Goal: Task Accomplishment & Management: Use online tool/utility

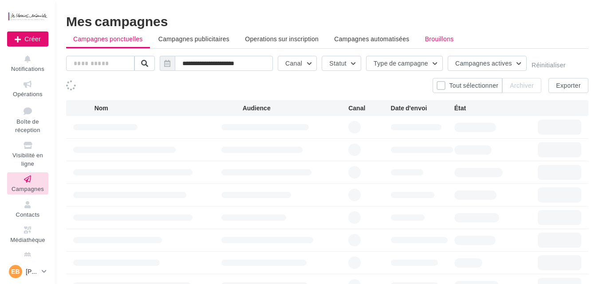
click at [439, 37] on span "Brouillons" at bounding box center [439, 39] width 29 height 8
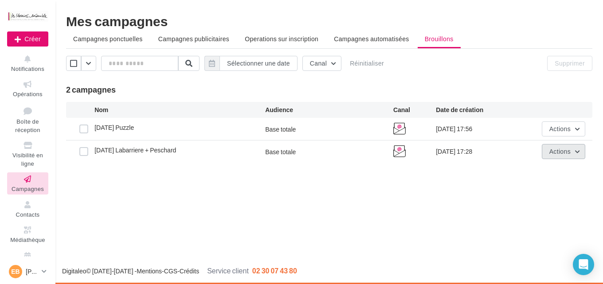
click at [552, 154] on span "Actions" at bounding box center [559, 152] width 21 height 8
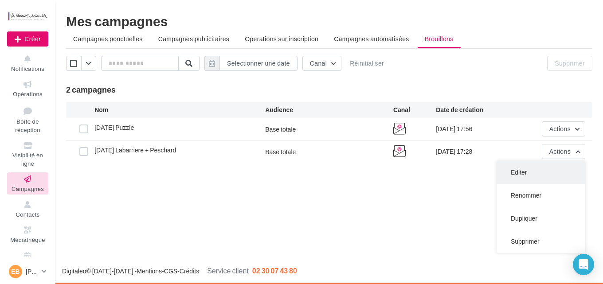
click at [514, 174] on button "Editer" at bounding box center [541, 172] width 89 height 23
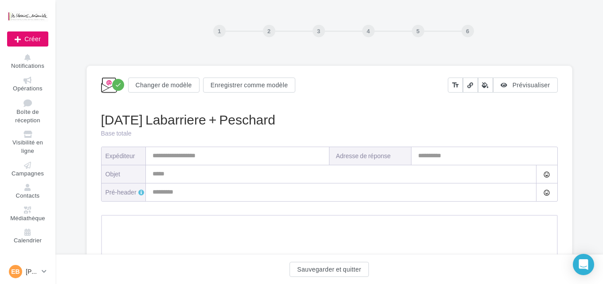
type input "**********"
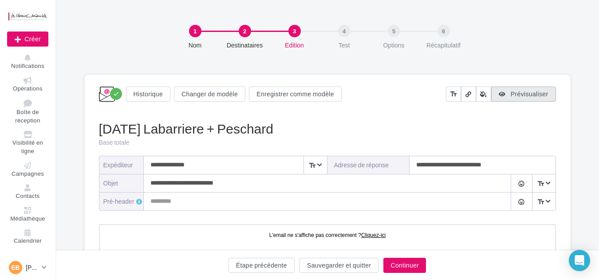
click at [518, 93] on span "Prévisualiser" at bounding box center [529, 94] width 38 height 8
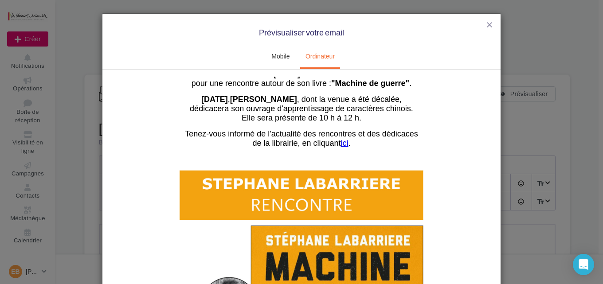
scroll to position [44, 0]
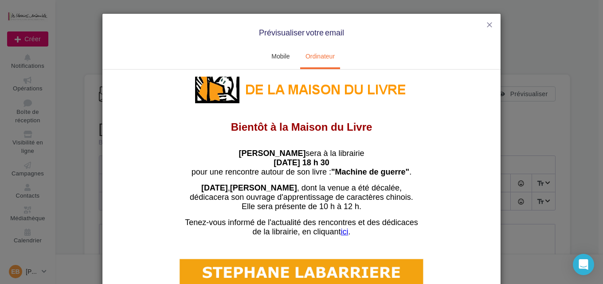
drag, startPoint x: 295, startPoint y: 154, endPoint x: 303, endPoint y: 152, distance: 8.3
click at [303, 152] on strong "Stéphane Labarriere" at bounding box center [272, 153] width 67 height 9
click at [341, 187] on span "Samedi 11 octobre , Agnès Peschard , dont la venue a été décalée," at bounding box center [301, 187] width 200 height 9
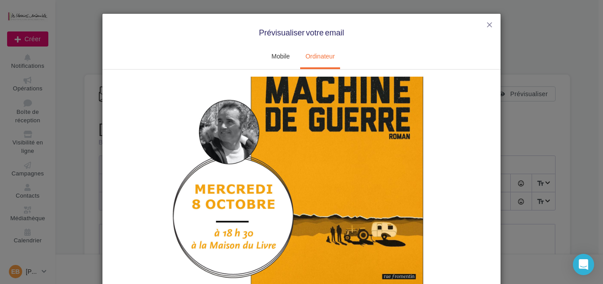
scroll to position [89, 0]
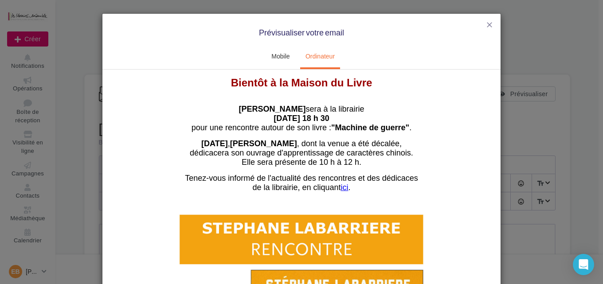
click at [343, 188] on u "ici" at bounding box center [345, 187] width 8 height 9
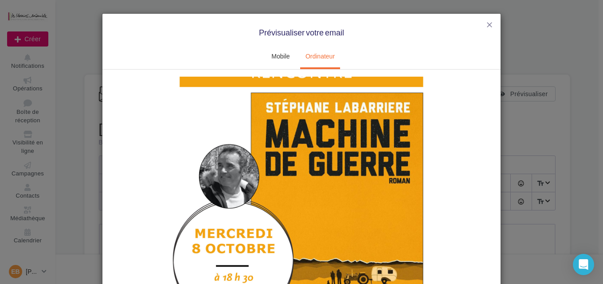
click at [346, 196] on img at bounding box center [301, 214] width 266 height 376
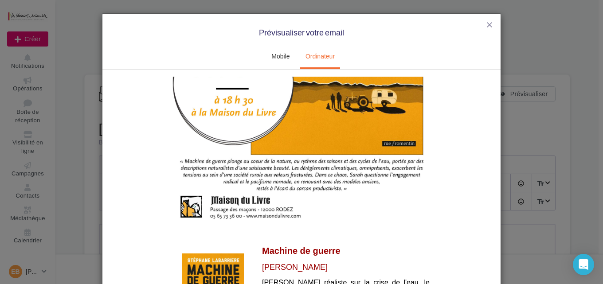
scroll to position [532, 0]
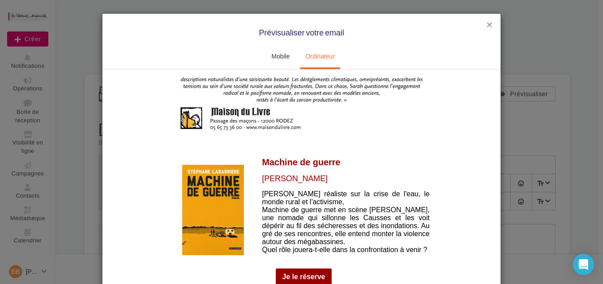
click at [208, 204] on img at bounding box center [213, 210] width 62 height 90
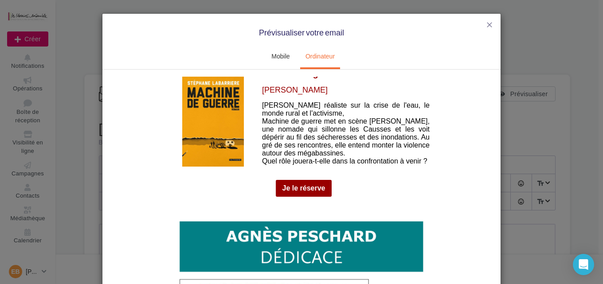
click at [300, 184] on link "Je le réserve" at bounding box center [303, 188] width 43 height 8
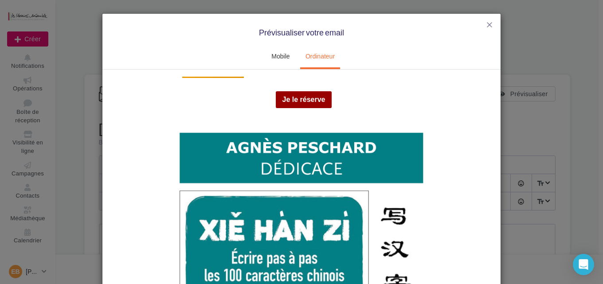
scroll to position [532, 0]
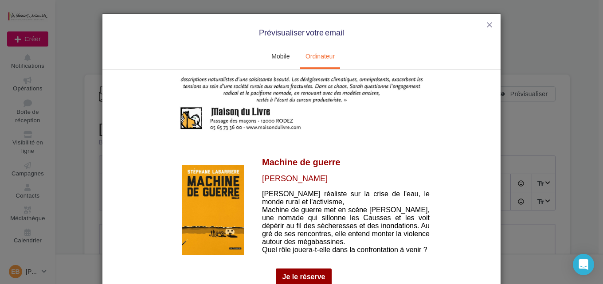
click at [303, 207] on span "Roman réaliste sur la crise de l'eau, le monde rural et l'activisme, Machine de…" at bounding box center [346, 221] width 168 height 63
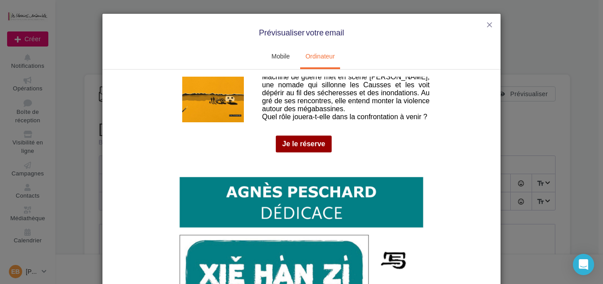
scroll to position [754, 0]
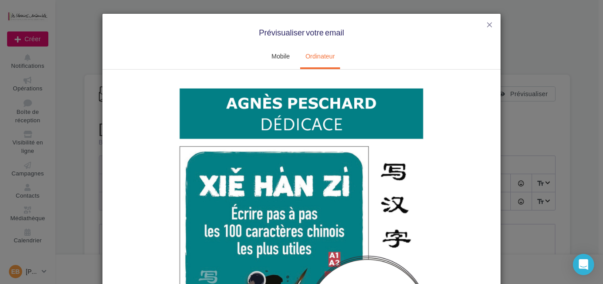
click at [253, 209] on img at bounding box center [301, 265] width 266 height 376
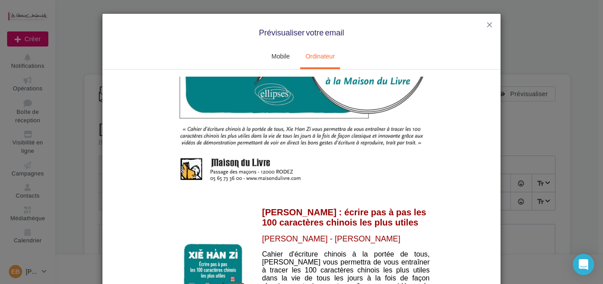
scroll to position [1064, 0]
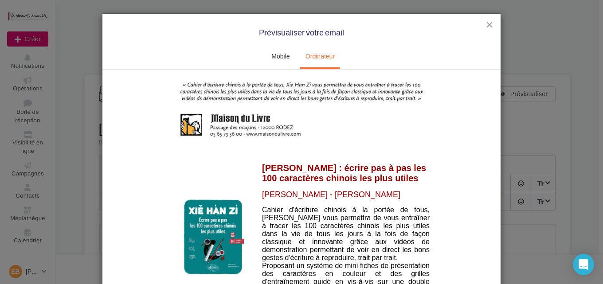
click at [221, 227] on img at bounding box center [213, 237] width 62 height 78
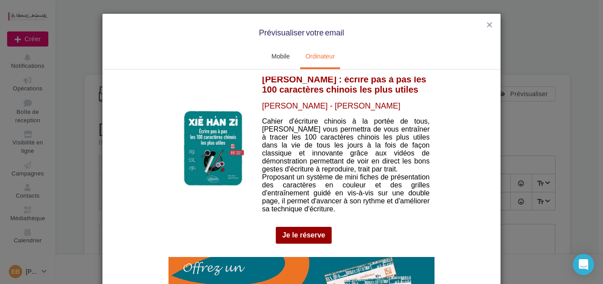
scroll to position [1197, 0]
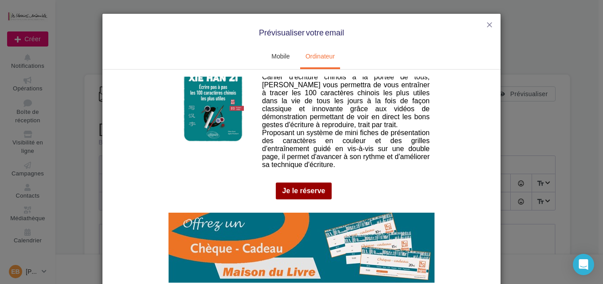
click at [290, 187] on link "Je le réserve" at bounding box center [303, 191] width 43 height 8
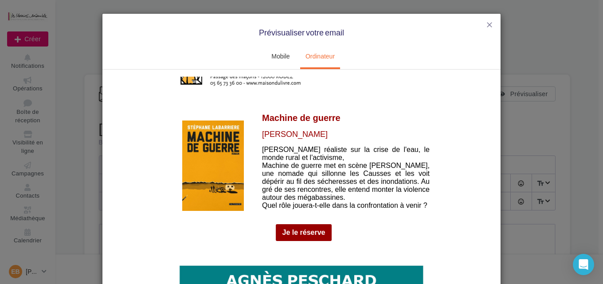
scroll to position [621, 0]
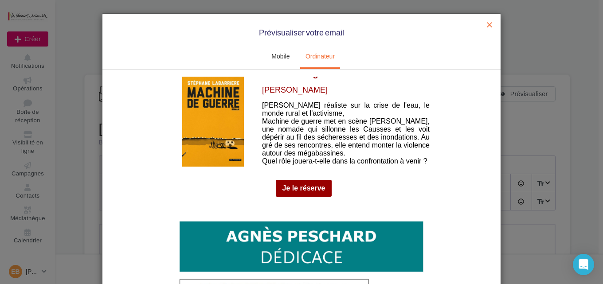
click at [485, 24] on span "close" at bounding box center [489, 24] width 9 height 9
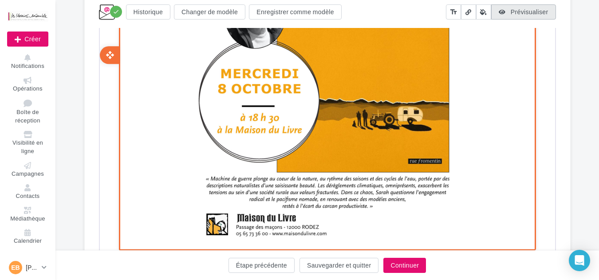
scroll to position [709, 0]
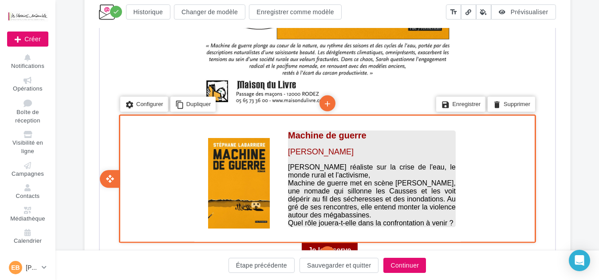
click at [360, 188] on span "Roman réaliste sur la crise de l'eau, le monde rural et l'activisme, Machine de…" at bounding box center [370, 193] width 168 height 63
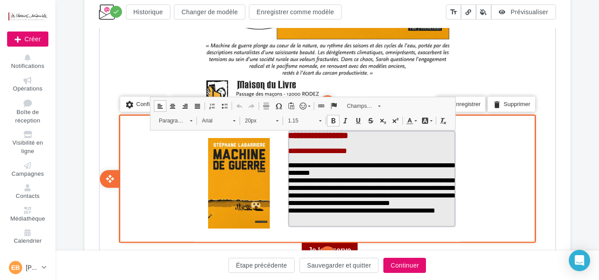
click at [329, 176] on span "**********" at bounding box center [370, 187] width 168 height 52
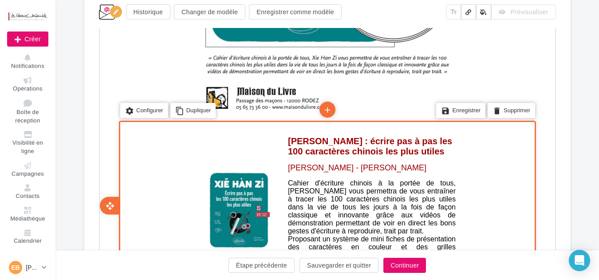
scroll to position [1419, 0]
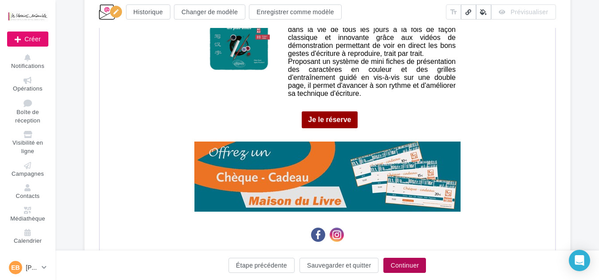
click at [403, 266] on button "Continuer" at bounding box center [404, 265] width 43 height 15
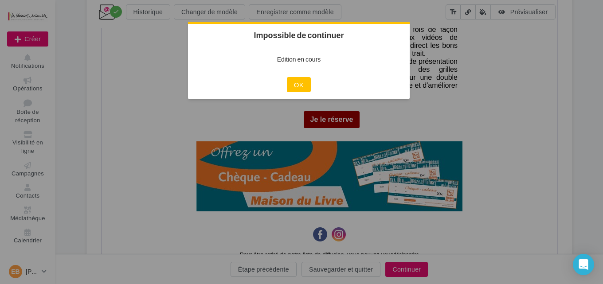
click at [505, 115] on div at bounding box center [301, 142] width 603 height 284
click at [298, 86] on button "OK" at bounding box center [299, 84] width 24 height 15
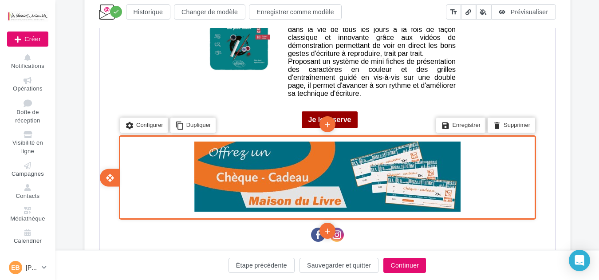
scroll to position [1517, 0]
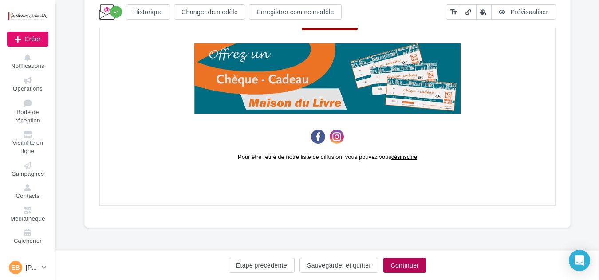
click at [407, 261] on button "Continuer" at bounding box center [404, 265] width 43 height 15
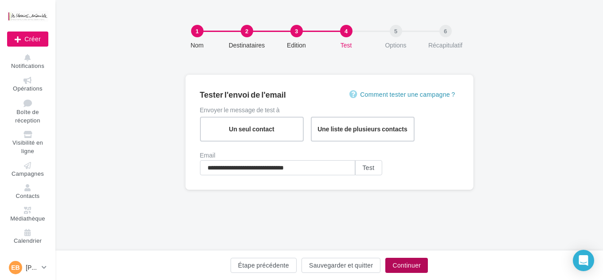
click at [402, 264] on button "Continuer" at bounding box center [406, 265] width 43 height 15
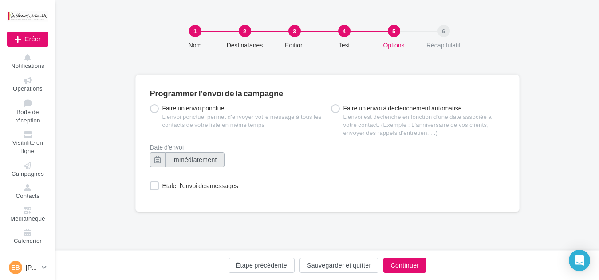
click at [184, 166] on button "immédiatement" at bounding box center [194, 159] width 59 height 15
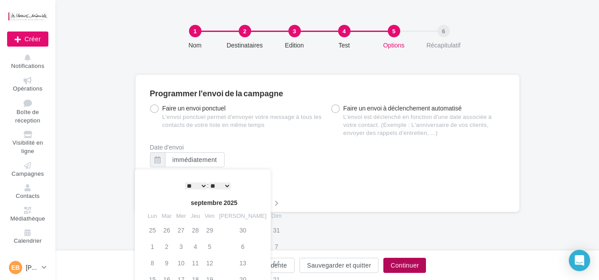
click at [401, 268] on button "Continuer" at bounding box center [404, 265] width 43 height 15
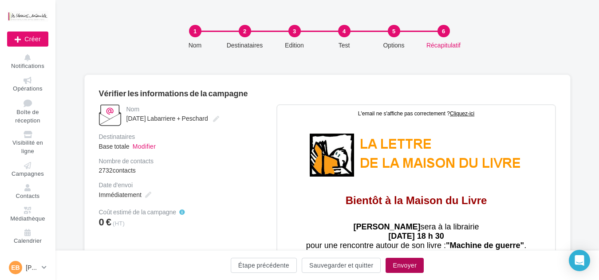
click at [403, 266] on button "Envoyer" at bounding box center [404, 265] width 38 height 15
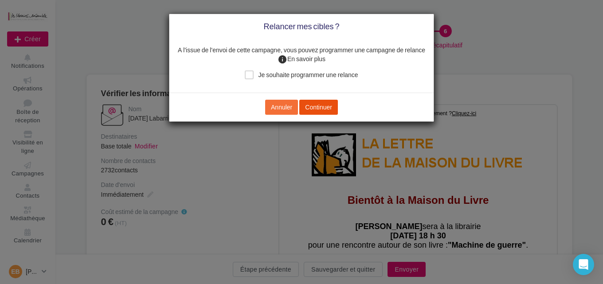
click at [316, 105] on button "Continuer" at bounding box center [318, 107] width 39 height 15
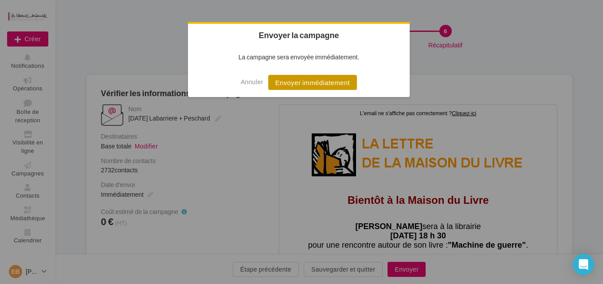
click at [322, 83] on button "Envoyer immédiatement" at bounding box center [312, 82] width 89 height 15
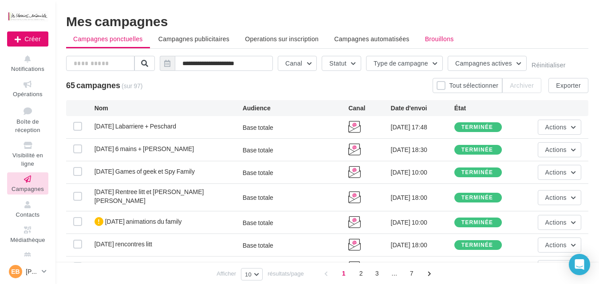
click at [440, 37] on span "Brouillons" at bounding box center [439, 39] width 29 height 8
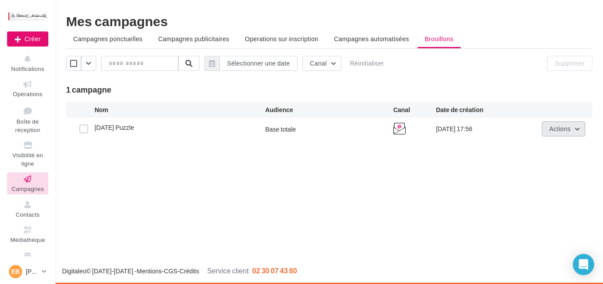
click at [555, 131] on span "Actions" at bounding box center [559, 129] width 21 height 8
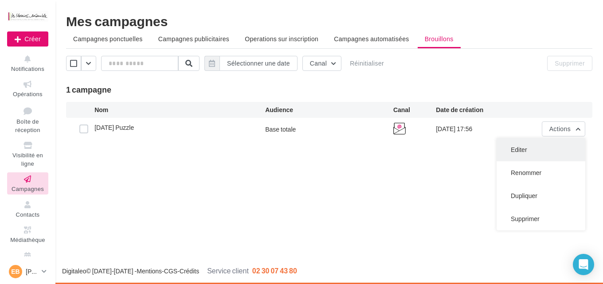
click at [530, 152] on button "Editer" at bounding box center [541, 149] width 89 height 23
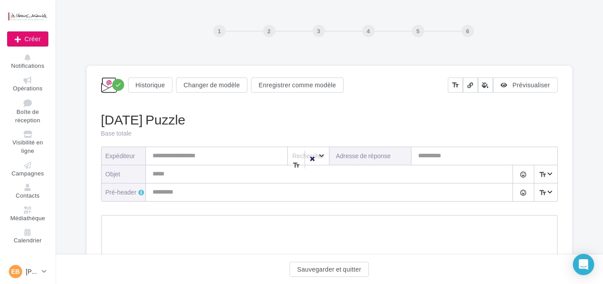
type input "**********"
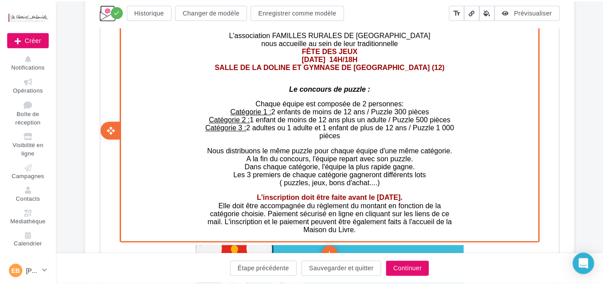
scroll to position [222, 0]
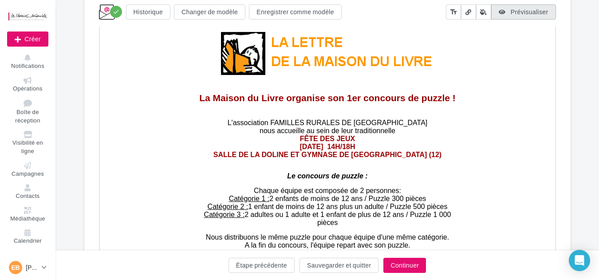
click at [535, 13] on span "Prévisualiser" at bounding box center [529, 12] width 38 height 8
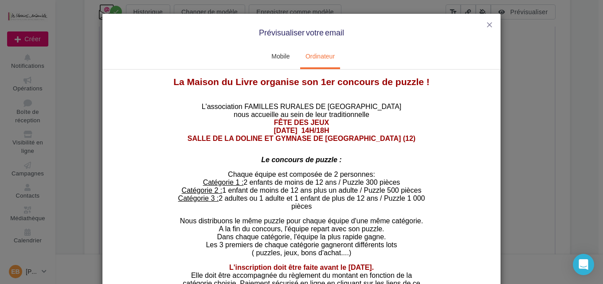
scroll to position [133, 0]
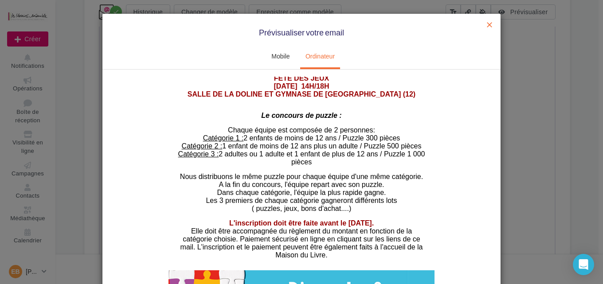
click at [487, 24] on span "close" at bounding box center [489, 24] width 9 height 9
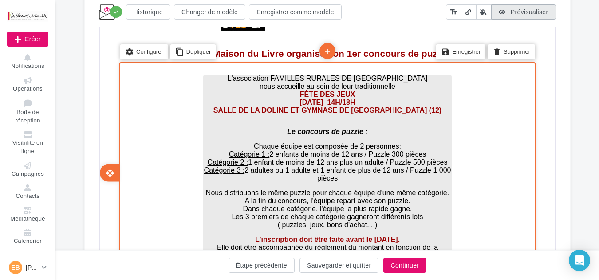
scroll to position [310, 0]
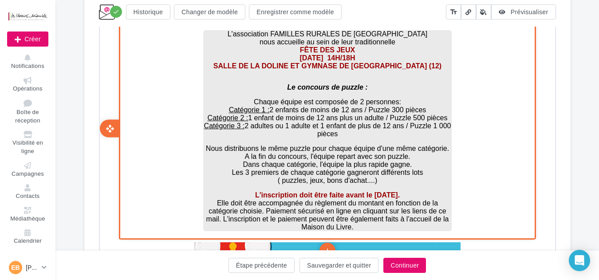
click at [323, 122] on span "Catégorie 3 : 2 adultes ou 1 adulte et 1 enfant de plus de 12 ans / Puzzle 1 00…" at bounding box center [326, 129] width 247 height 16
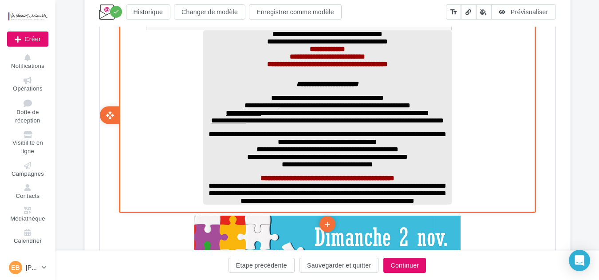
click at [326, 123] on span "**********" at bounding box center [326, 119] width 232 height 7
click at [405, 123] on span "**********" at bounding box center [326, 119] width 224 height 7
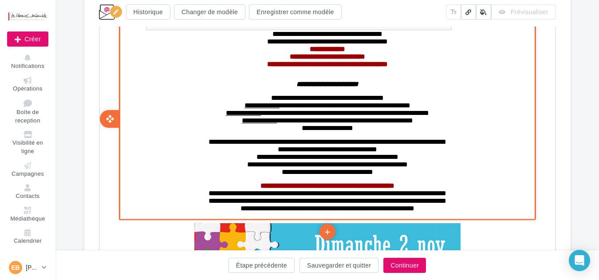
scroll to position [355, 0]
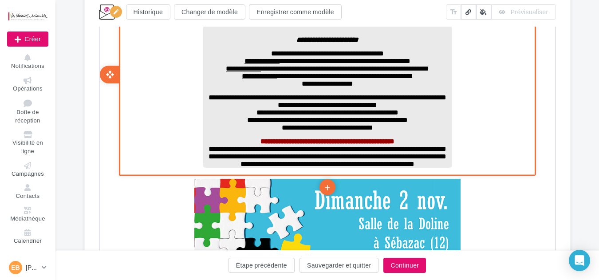
click at [223, 166] on span "**********" at bounding box center [326, 156] width 238 height 22
click at [265, 159] on span "**********" at bounding box center [326, 152] width 238 height 14
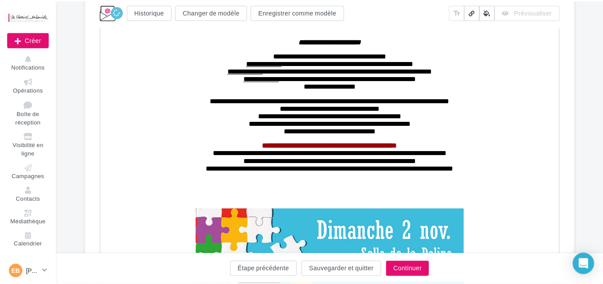
scroll to position [133, 0]
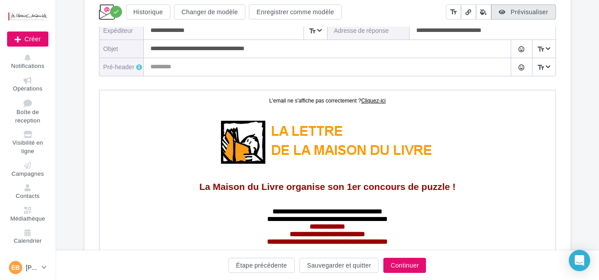
click at [529, 12] on span "Prévisualiser" at bounding box center [529, 12] width 38 height 8
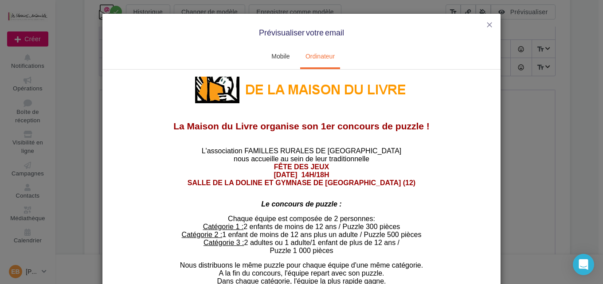
scroll to position [89, 0]
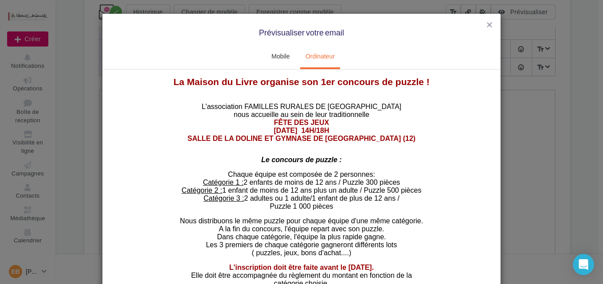
click at [406, 181] on p "Catégorie 1 : 2 enfants de moins de 12 ans / Puzzle 300 pièces" at bounding box center [301, 182] width 248 height 8
click at [486, 26] on span "close" at bounding box center [489, 24] width 9 height 9
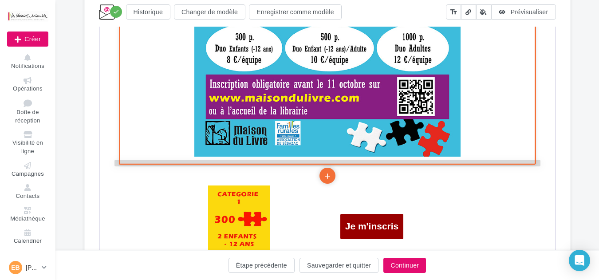
scroll to position [871, 0]
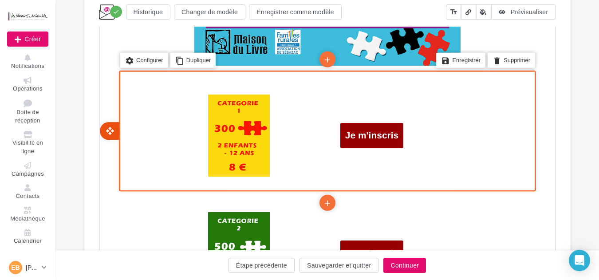
click at [109, 127] on icon "open_with" at bounding box center [108, 129] width 9 height 9
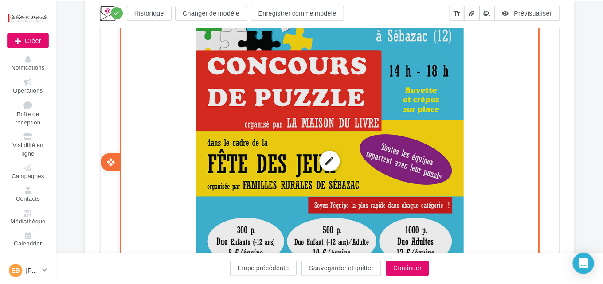
scroll to position [186, 0]
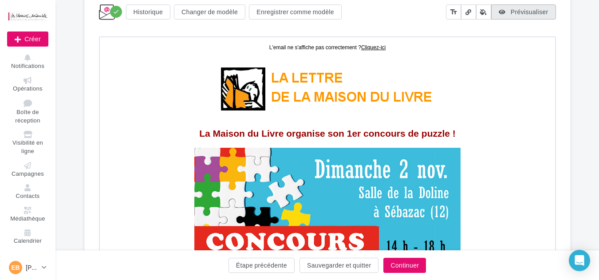
click at [534, 13] on span "Prévisualiser" at bounding box center [529, 12] width 38 height 8
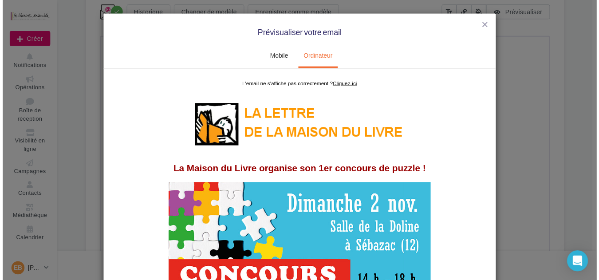
scroll to position [0, 0]
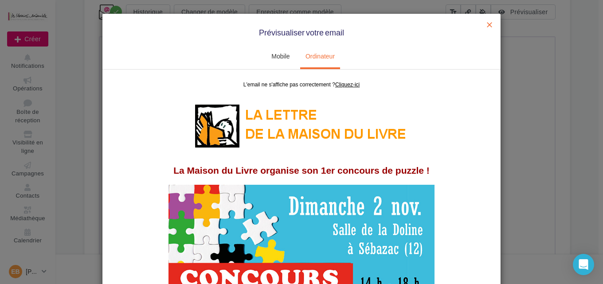
click at [487, 23] on span "close" at bounding box center [489, 24] width 9 height 9
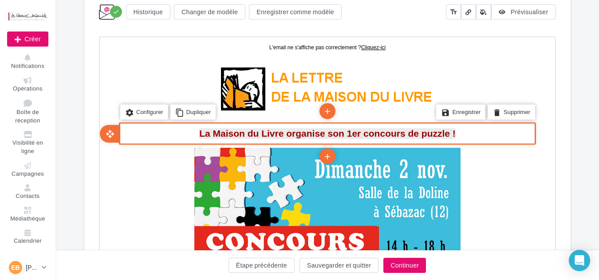
click at [333, 132] on span "La Maison du Livre organise son 1er concours de puzzle !" at bounding box center [326, 132] width 256 height 10
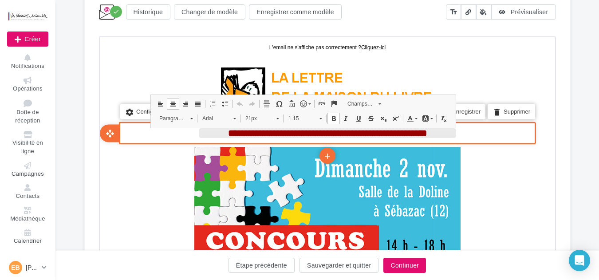
click at [327, 133] on span "**********" at bounding box center [326, 131] width 199 height 9
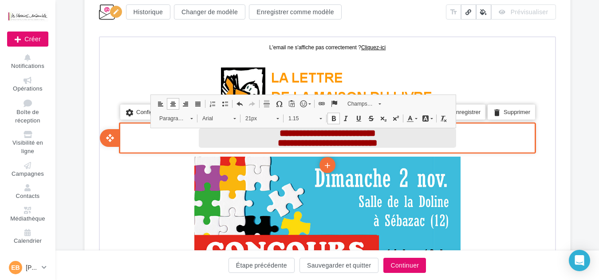
click at [393, 143] on p "**********" at bounding box center [325, 142] width 257 height 10
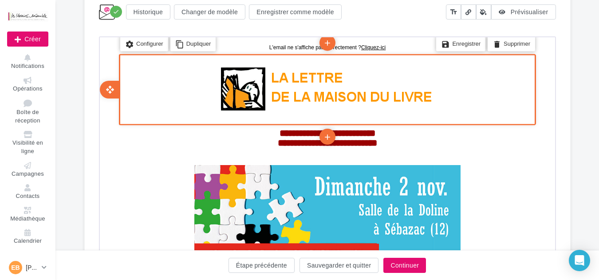
click at [545, 71] on div "edit photo_library rounded_corner crop link style settings Configurer content_c…" at bounding box center [326, 88] width 452 height 68
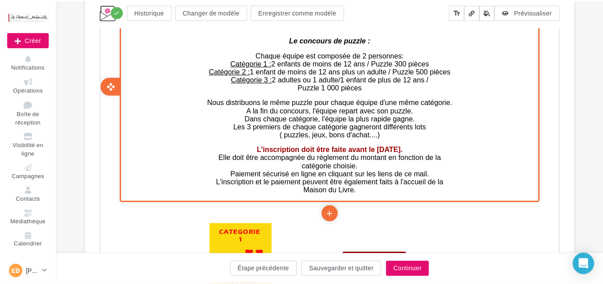
scroll to position [851, 0]
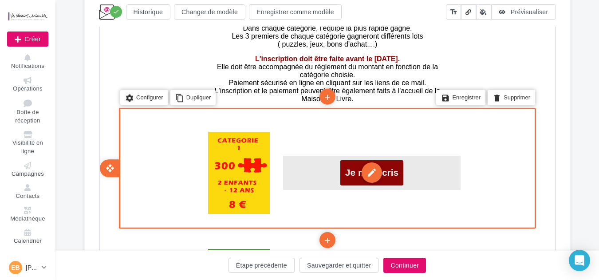
click at [369, 170] on div "edit" at bounding box center [370, 171] width 20 height 20
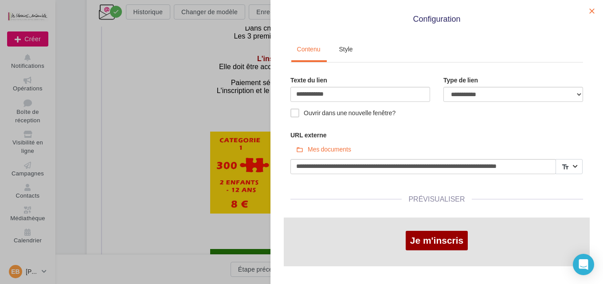
click at [588, 9] on span "close" at bounding box center [592, 11] width 9 height 9
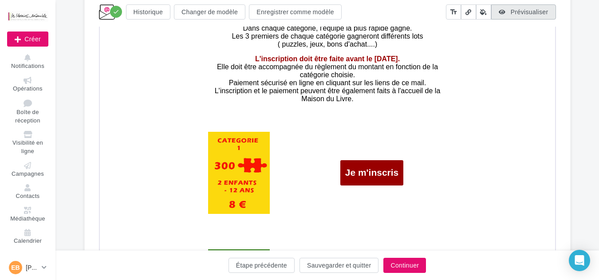
click at [533, 12] on span "Prévisualiser" at bounding box center [529, 12] width 38 height 8
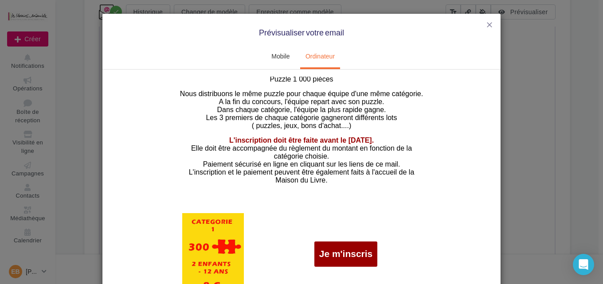
scroll to position [665, 0]
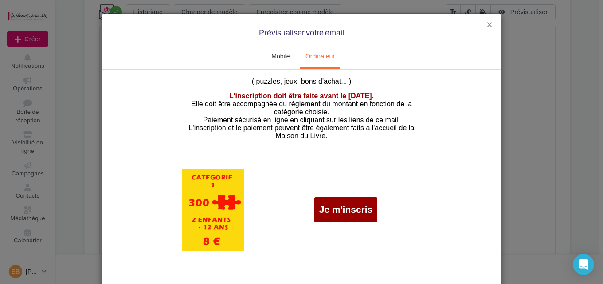
click at [341, 209] on link "Je m'inscris" at bounding box center [346, 209] width 54 height 11
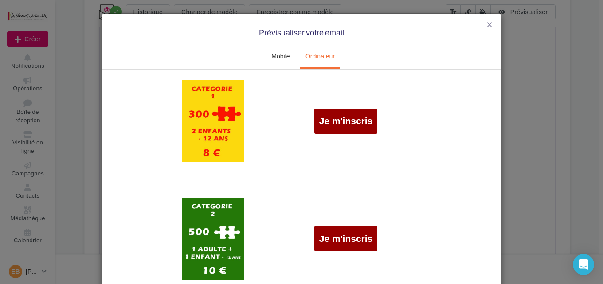
scroll to position [798, 0]
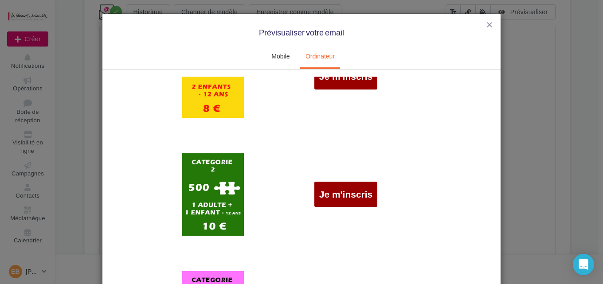
click at [341, 198] on link "Je m'inscris" at bounding box center [346, 194] width 54 height 11
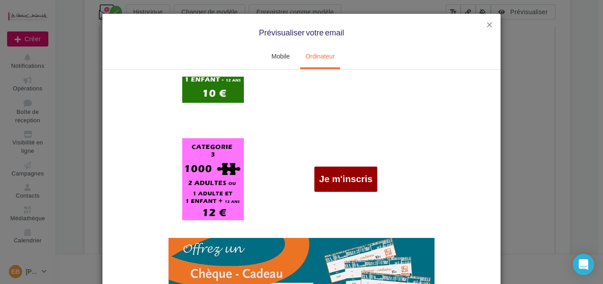
click at [351, 180] on link "Je m'inscris" at bounding box center [346, 178] width 54 height 11
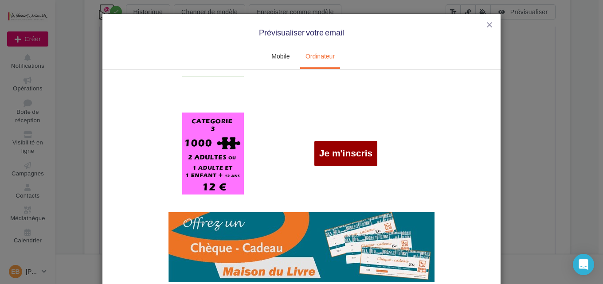
click at [310, 240] on img at bounding box center [301, 247] width 266 height 70
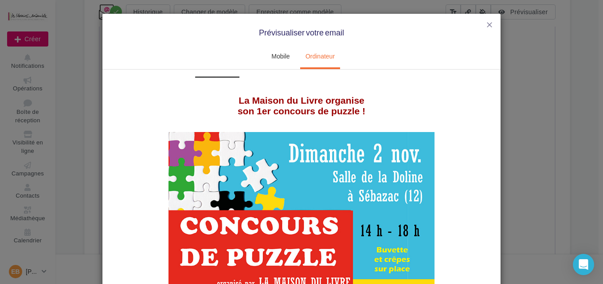
scroll to position [0, 0]
